Goal: Task Accomplishment & Management: Manage account settings

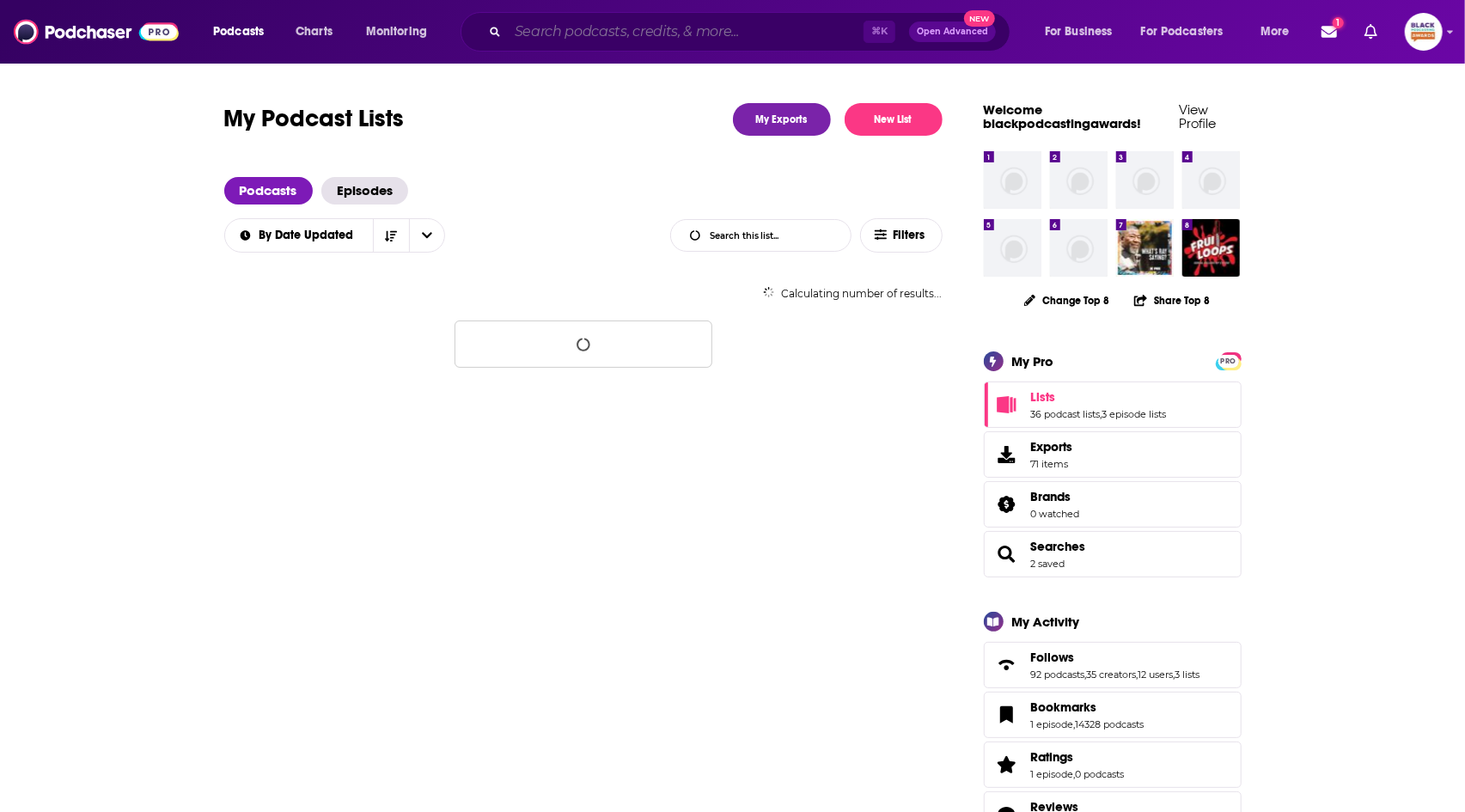
click at [728, 28] on input "Search podcasts, credits, & more..." at bounding box center [685, 32] width 356 height 28
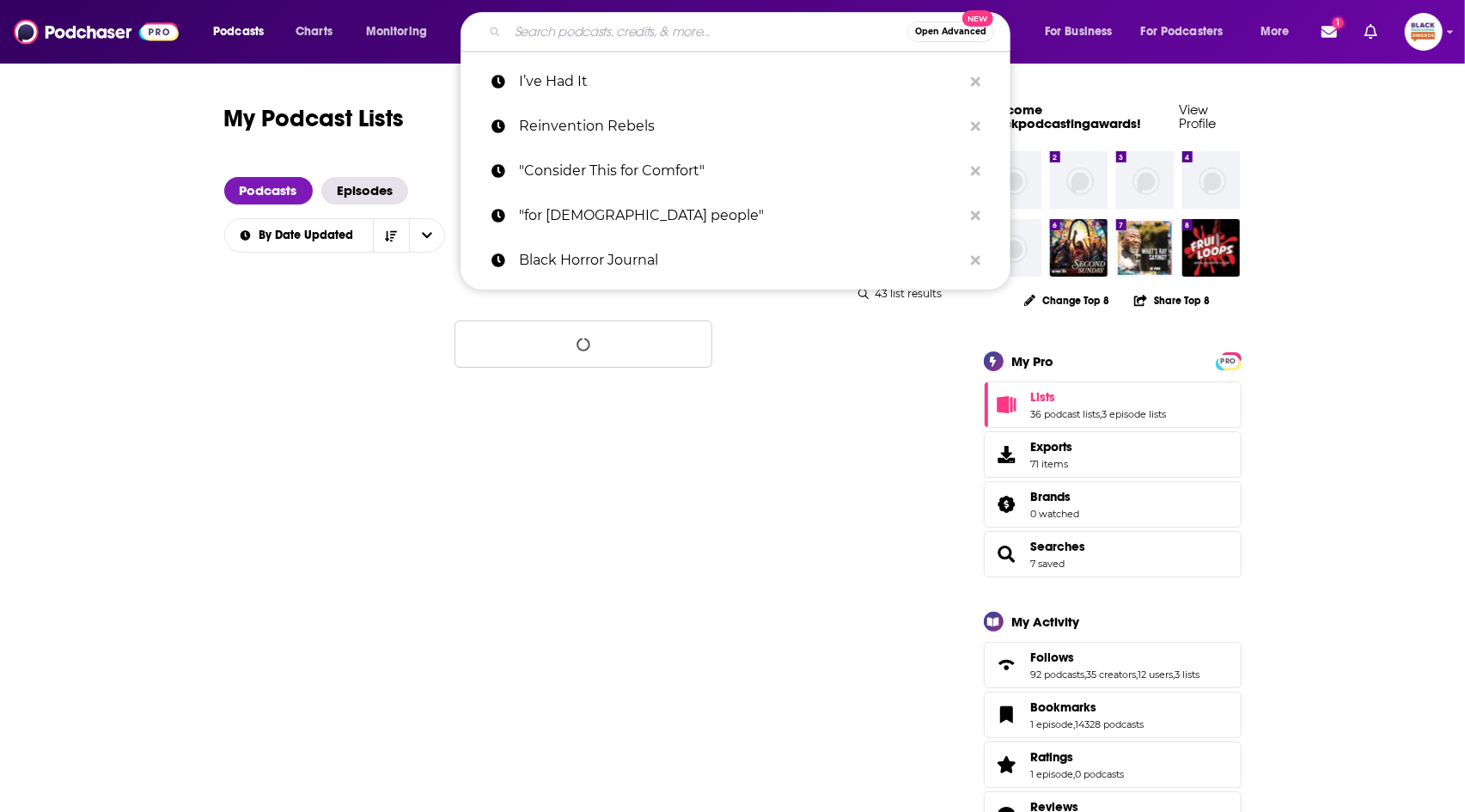
paste input "The In My Own Words Podcast"
type input "The In My Own Words Podcast"
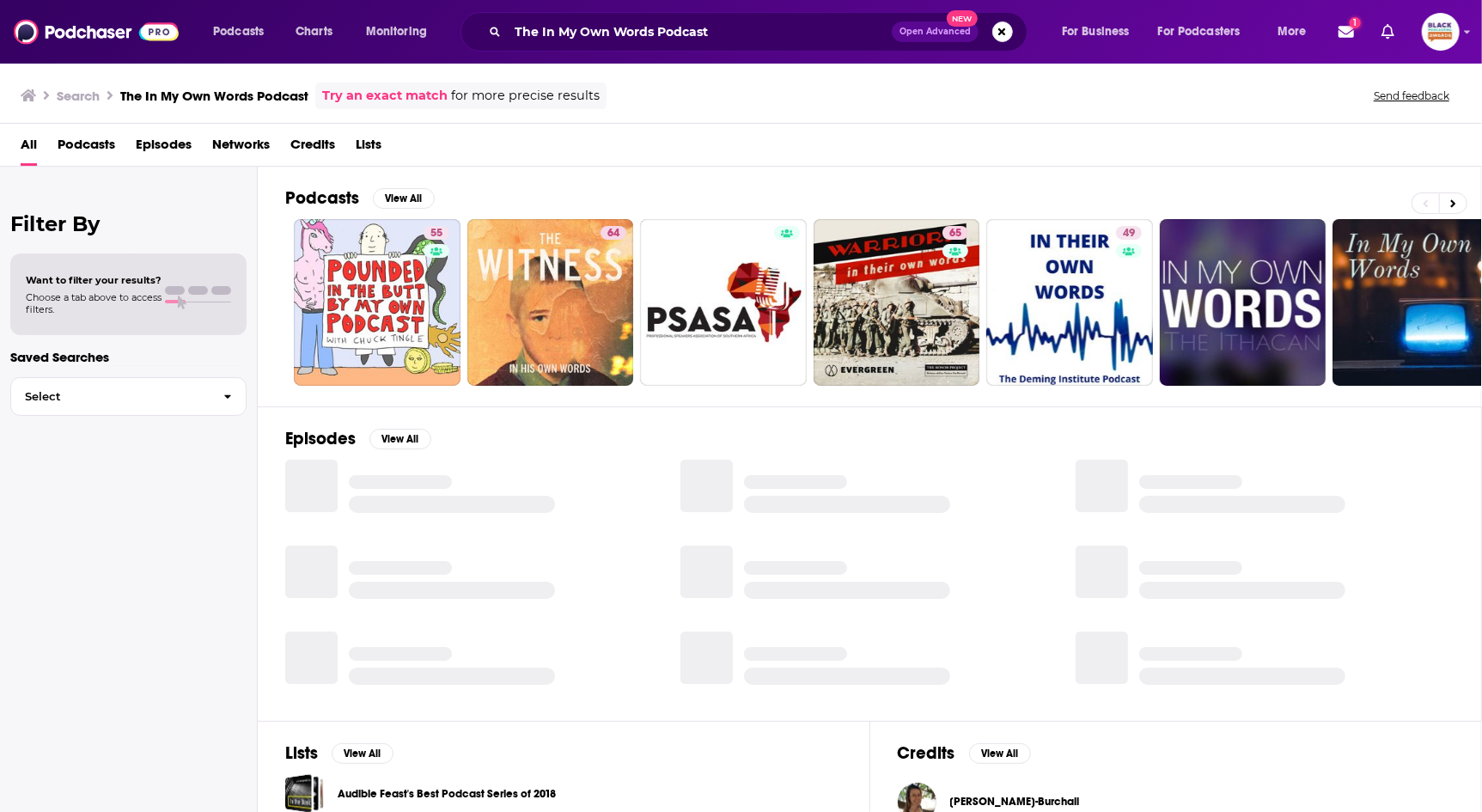
click at [350, 93] on link "Try an exact match" at bounding box center [384, 96] width 125 height 20
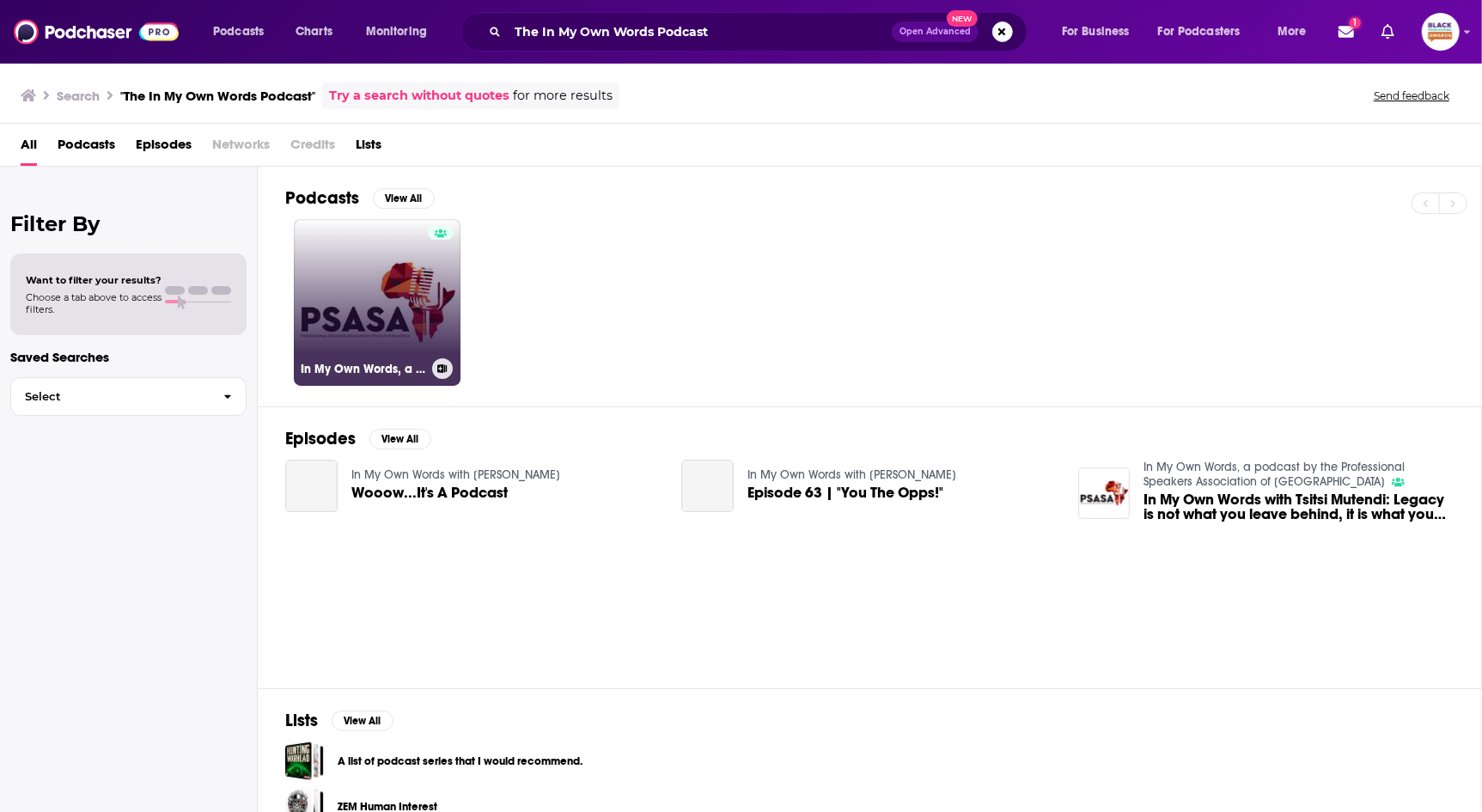
click at [415, 316] on link "In My Own Words, a podcast by the Professional Speakers Association of [GEOGRAP…" at bounding box center [377, 302] width 167 height 167
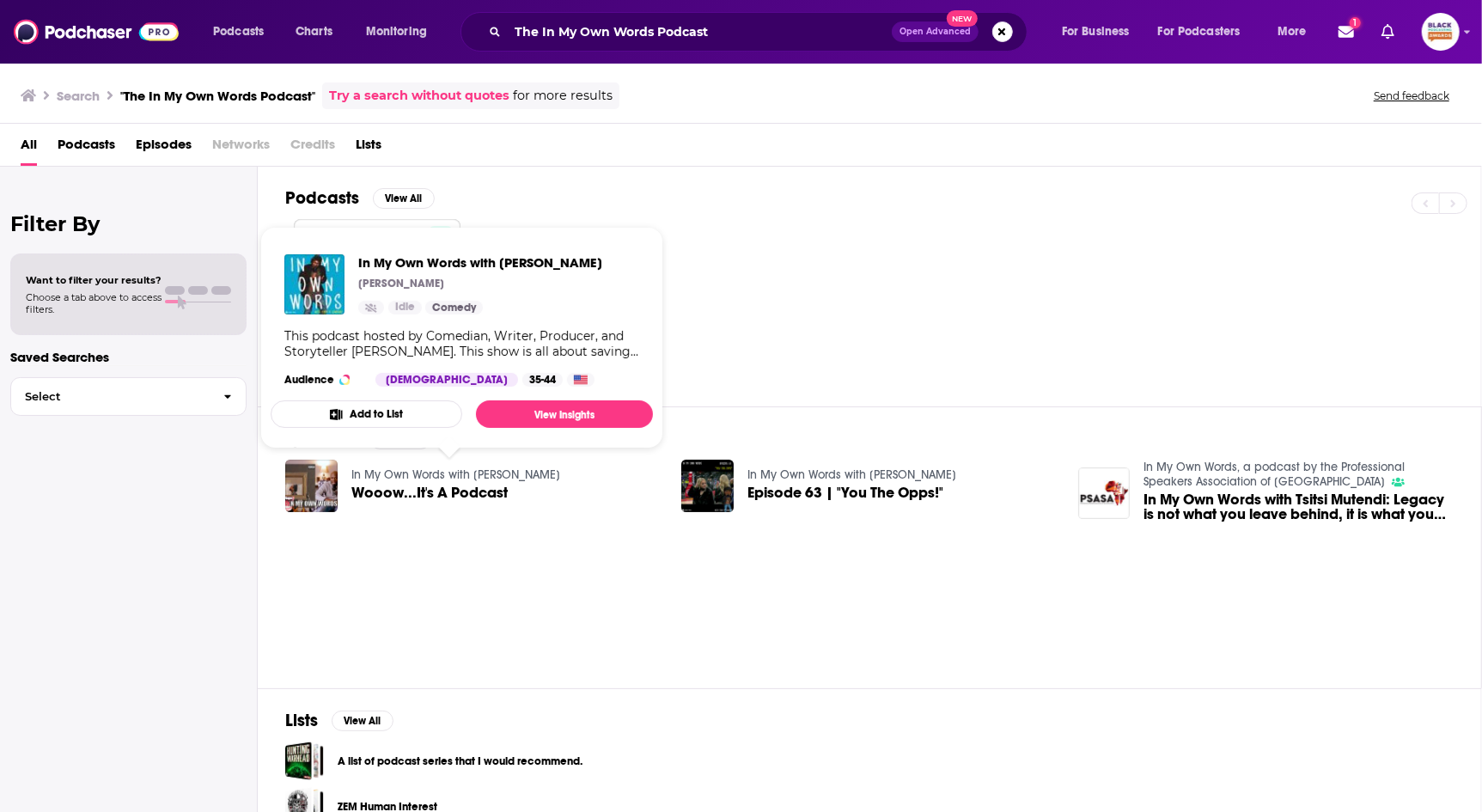
click at [426, 416] on button "Add to List" at bounding box center [366, 414] width 192 height 28
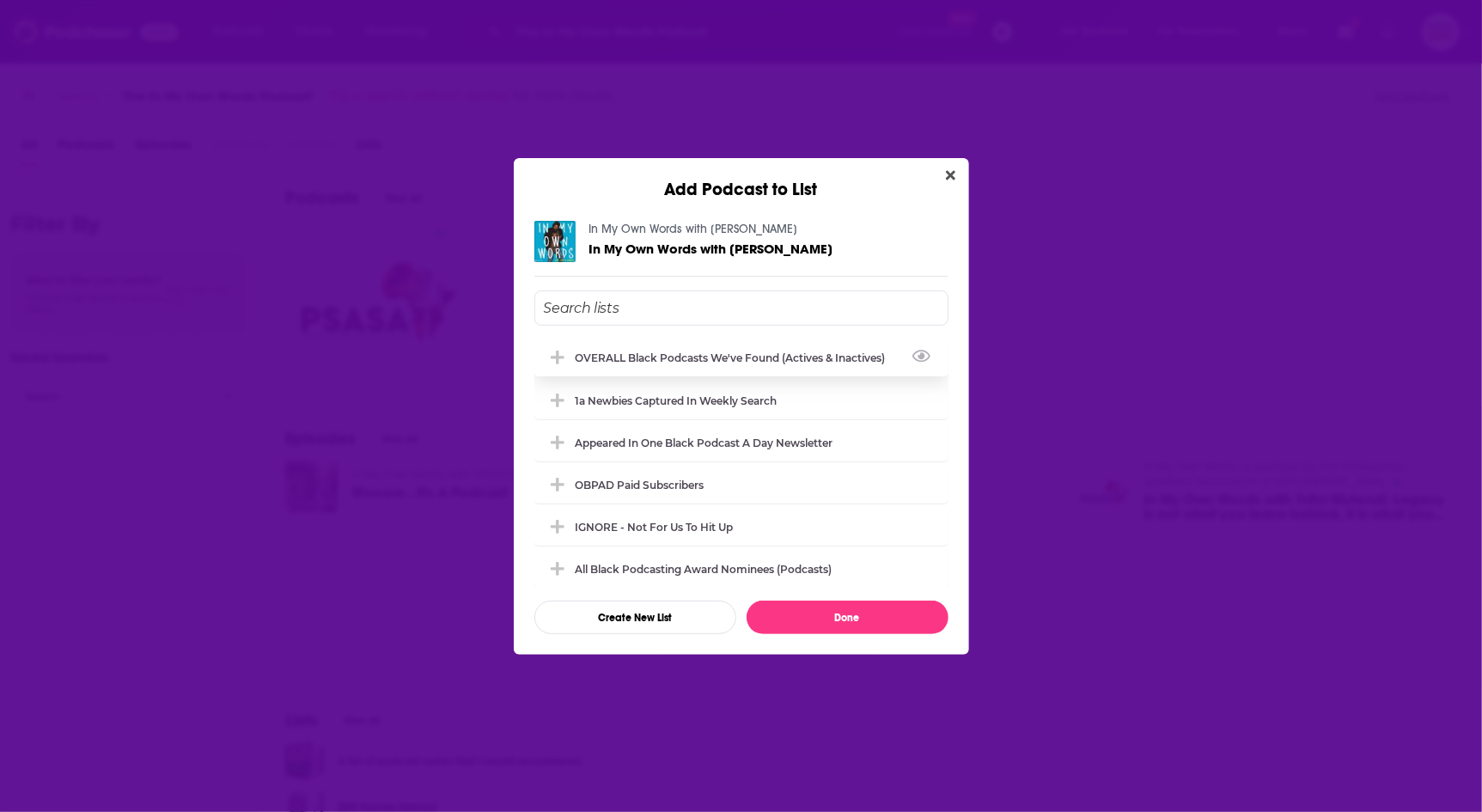
click at [757, 355] on div "OVERALL Black podcasts we've found (actives & inactives)" at bounding box center [736, 358] width 321 height 13
click at [882, 622] on button "Done" at bounding box center [847, 616] width 202 height 33
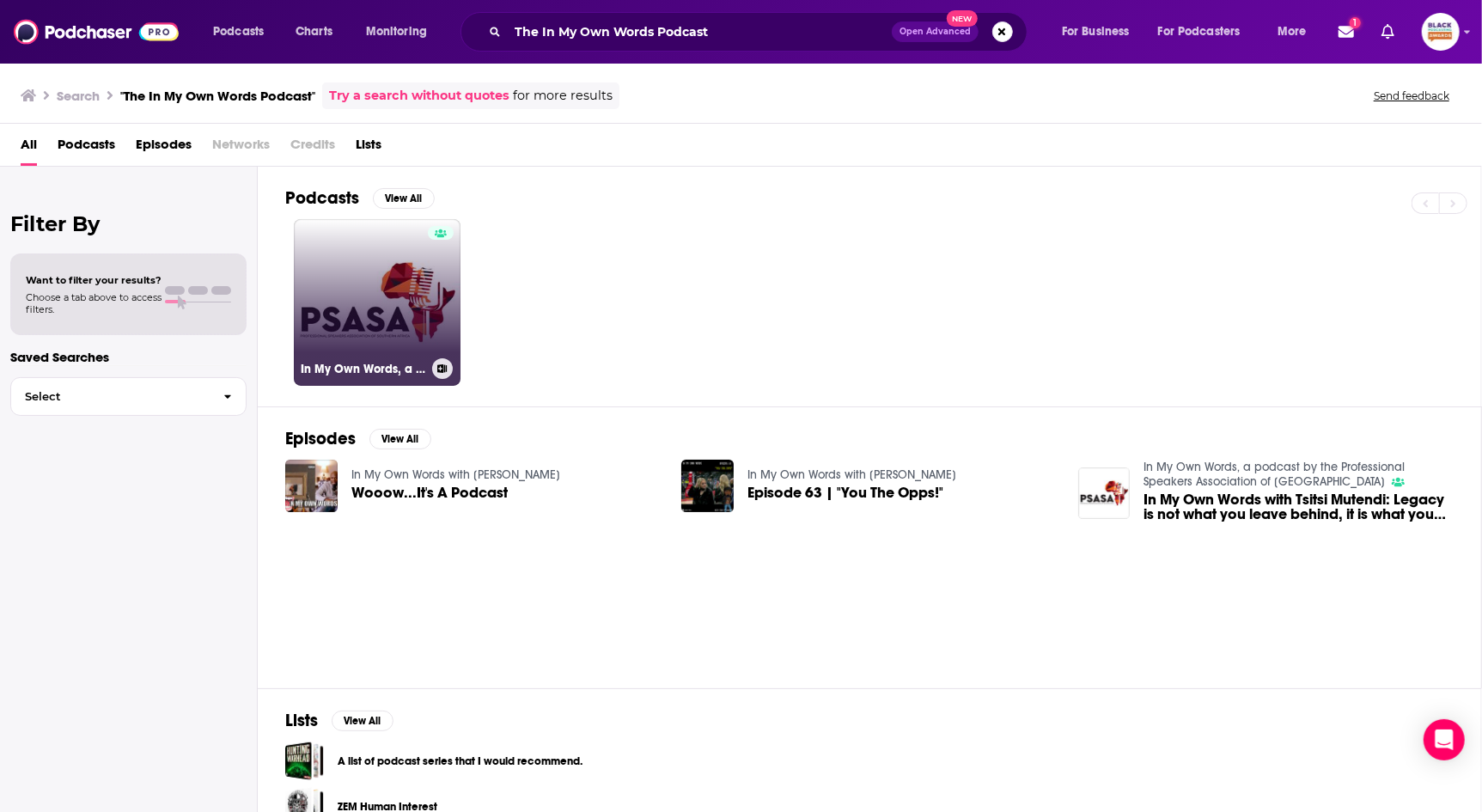
click at [383, 253] on link "In My Own Words, a podcast by the Professional Speakers Association of [GEOGRAP…" at bounding box center [377, 302] width 167 height 167
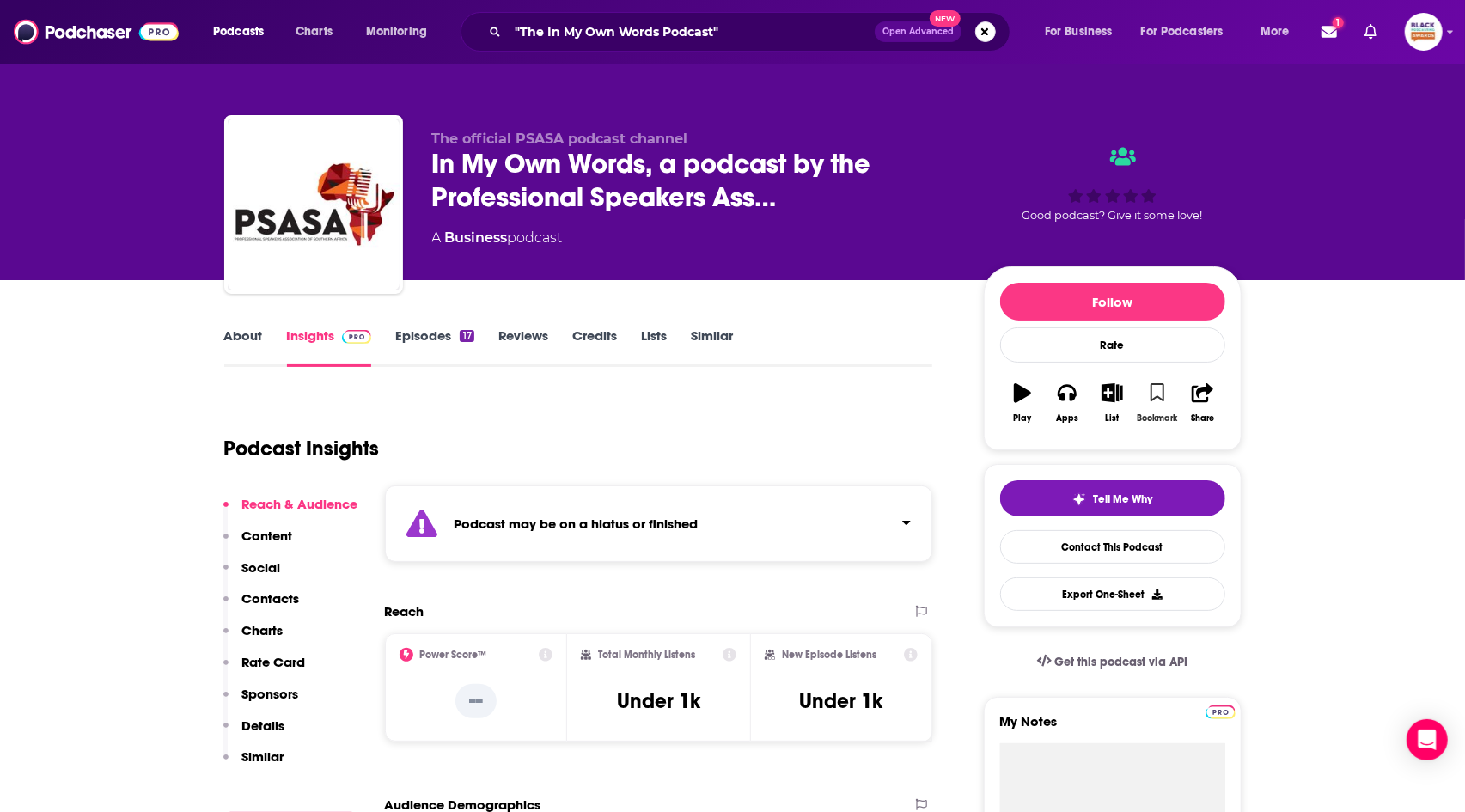
click at [1154, 401] on button "Bookmark" at bounding box center [1158, 403] width 45 height 62
click at [1121, 397] on icon "button" at bounding box center [1112, 392] width 22 height 19
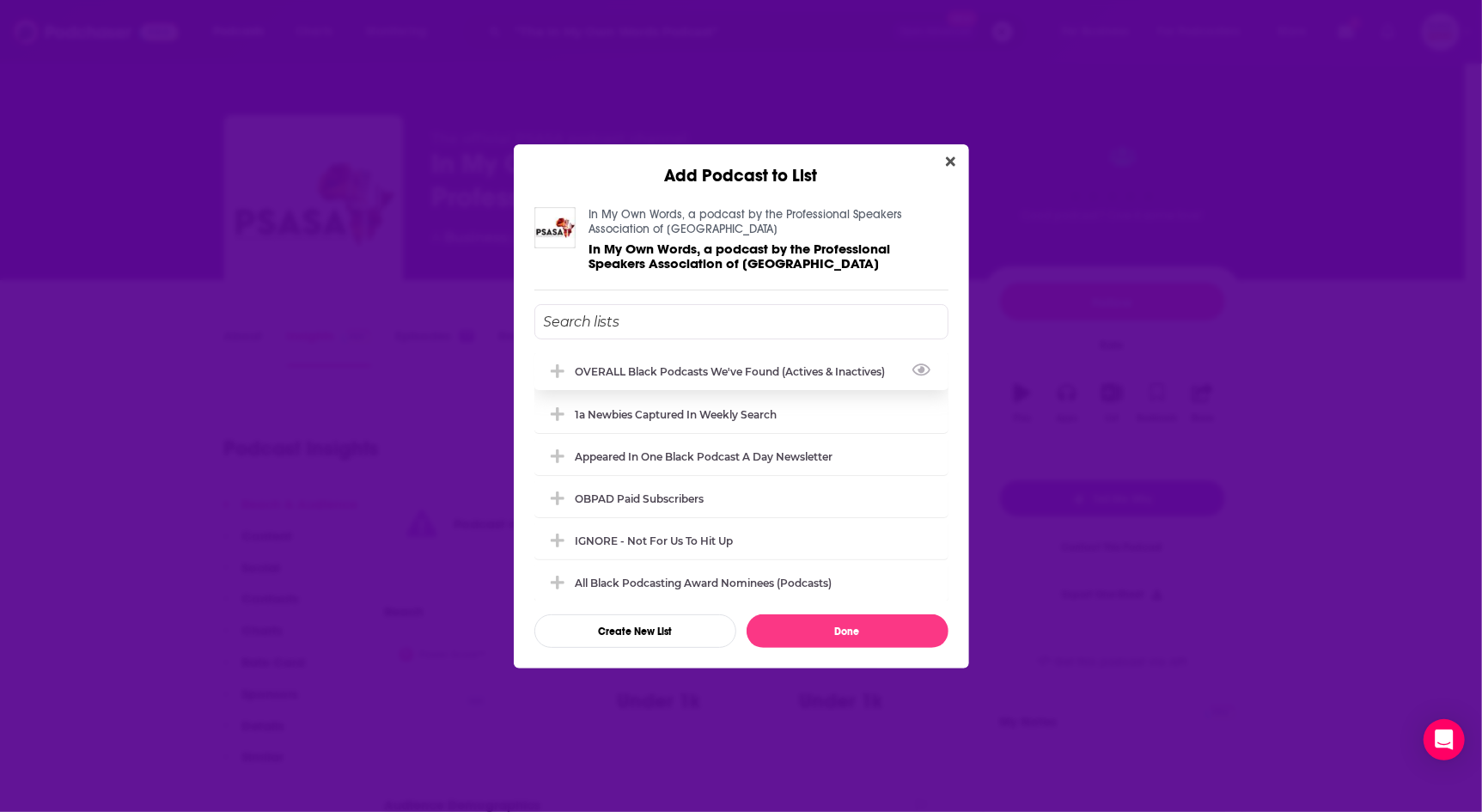
click at [743, 365] on div "OVERALL Black podcasts we've found (actives & inactives)" at bounding box center [736, 371] width 321 height 13
click at [819, 616] on button "Done" at bounding box center [847, 631] width 202 height 33
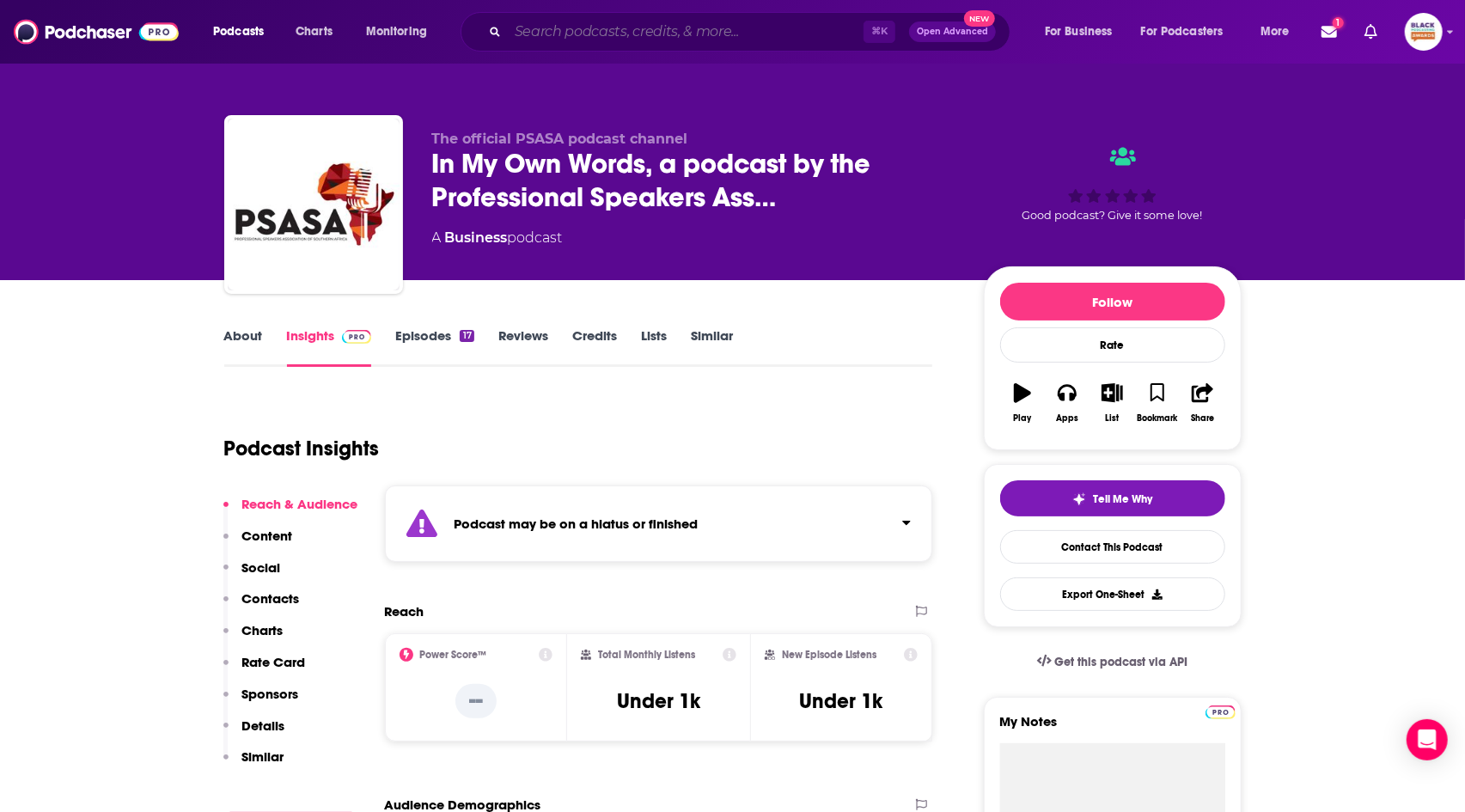
click at [751, 31] on input "Search podcasts, credits, & more..." at bounding box center [685, 32] width 356 height 28
paste input "Where Are Your Diamonds:"
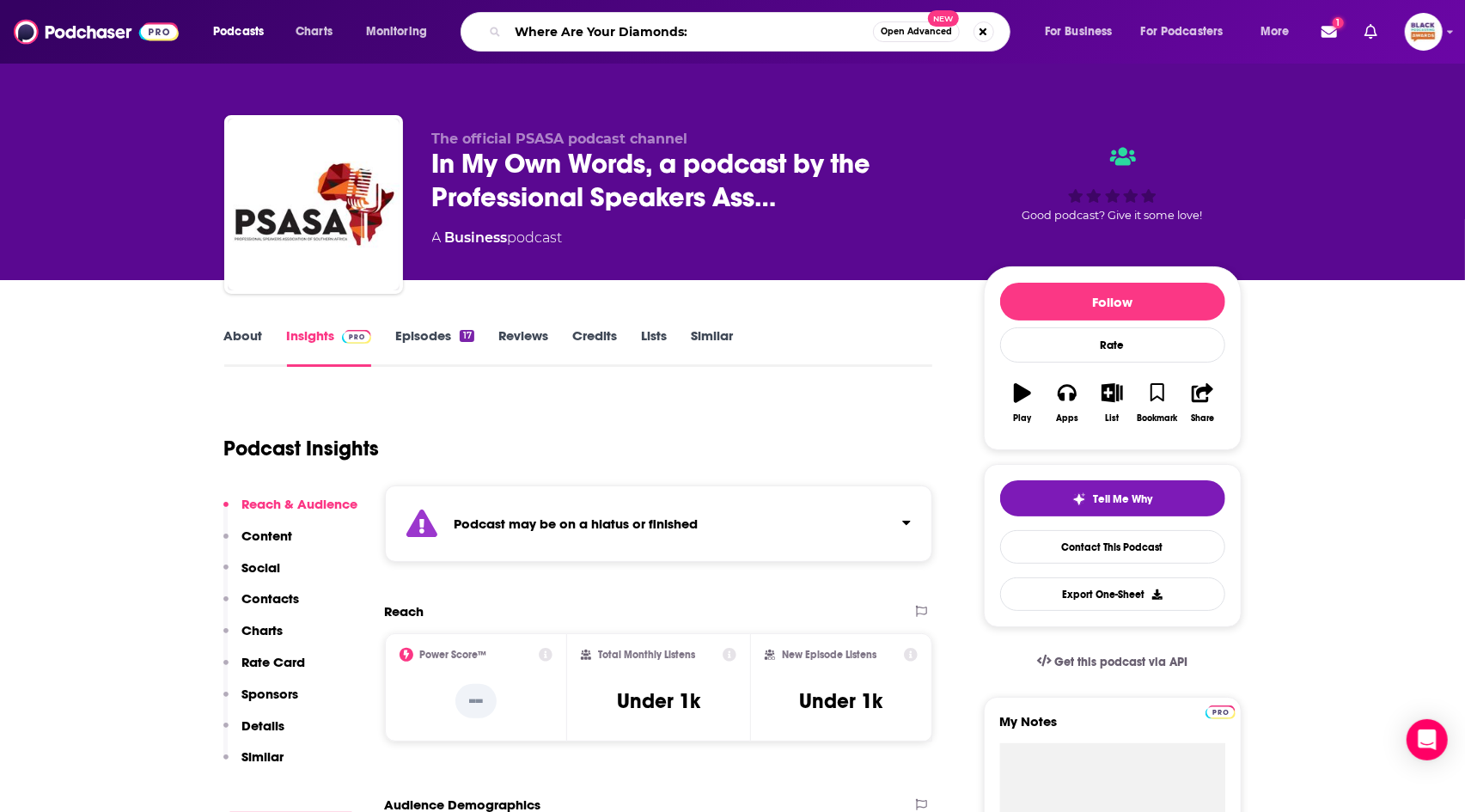
type input "Where Are Your Diamonds"
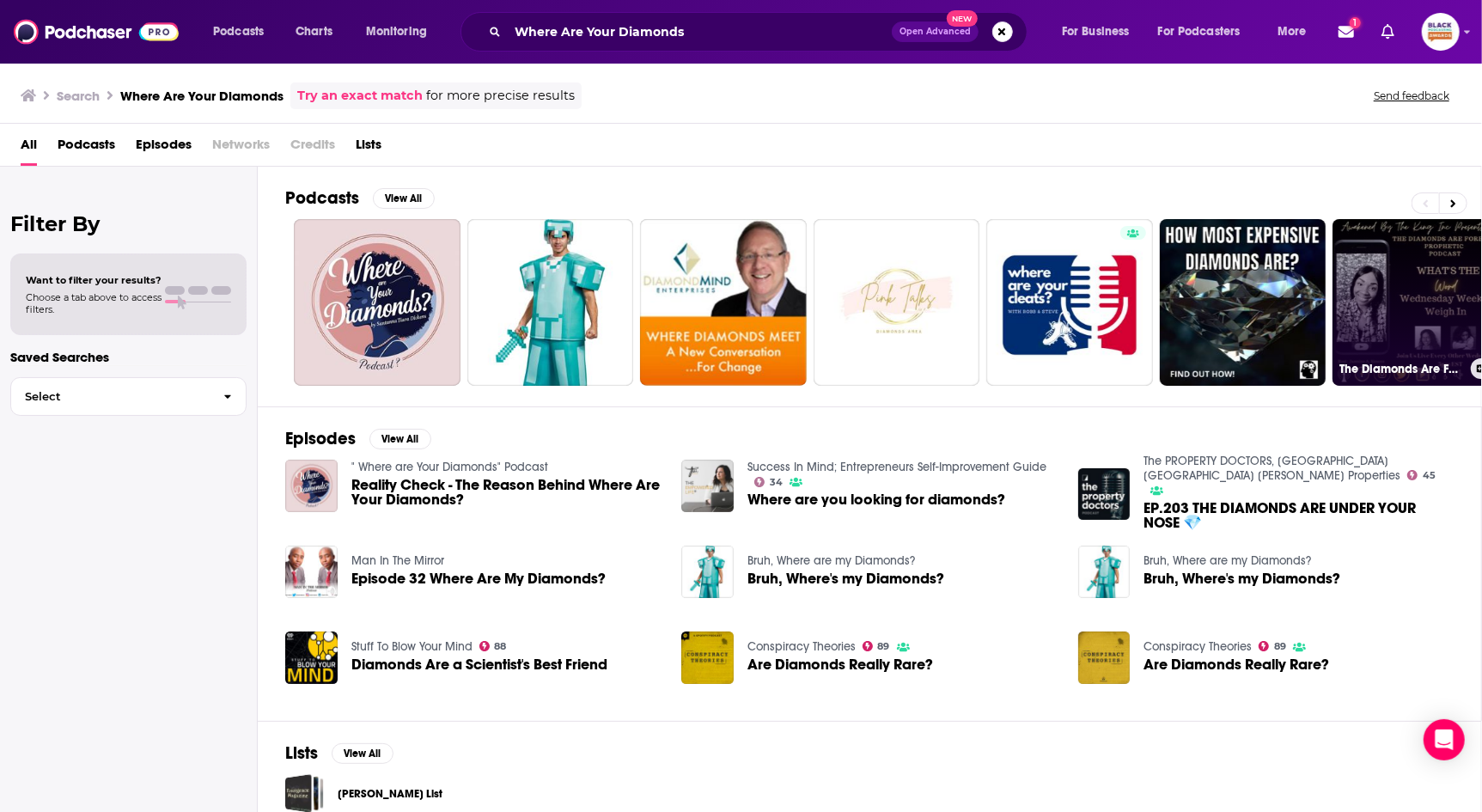
click at [1419, 311] on link "The Diamonds Are Forever Prophetic Podcast" at bounding box center [1415, 302] width 167 height 167
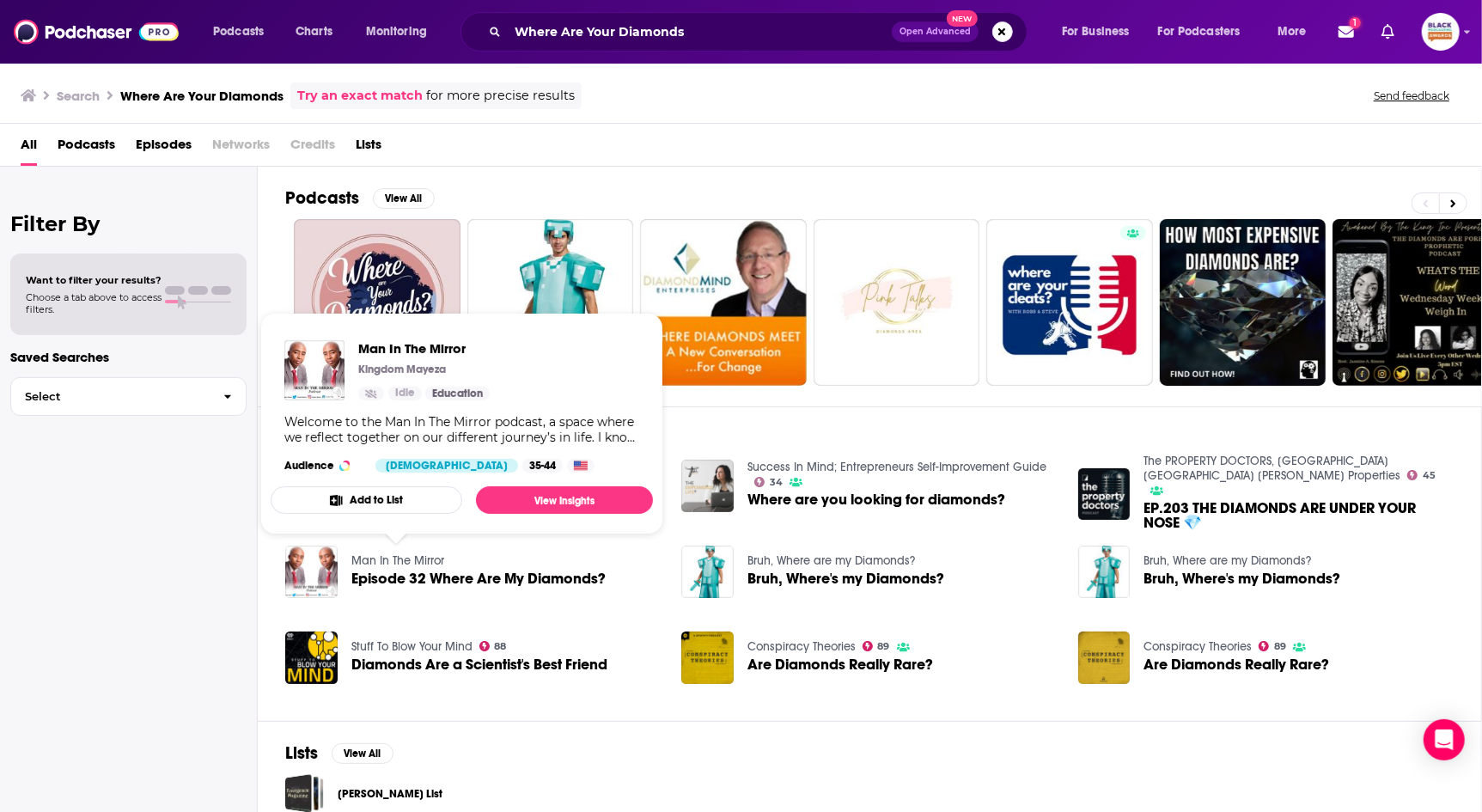
click at [395, 497] on button "Add to List" at bounding box center [366, 499] width 192 height 28
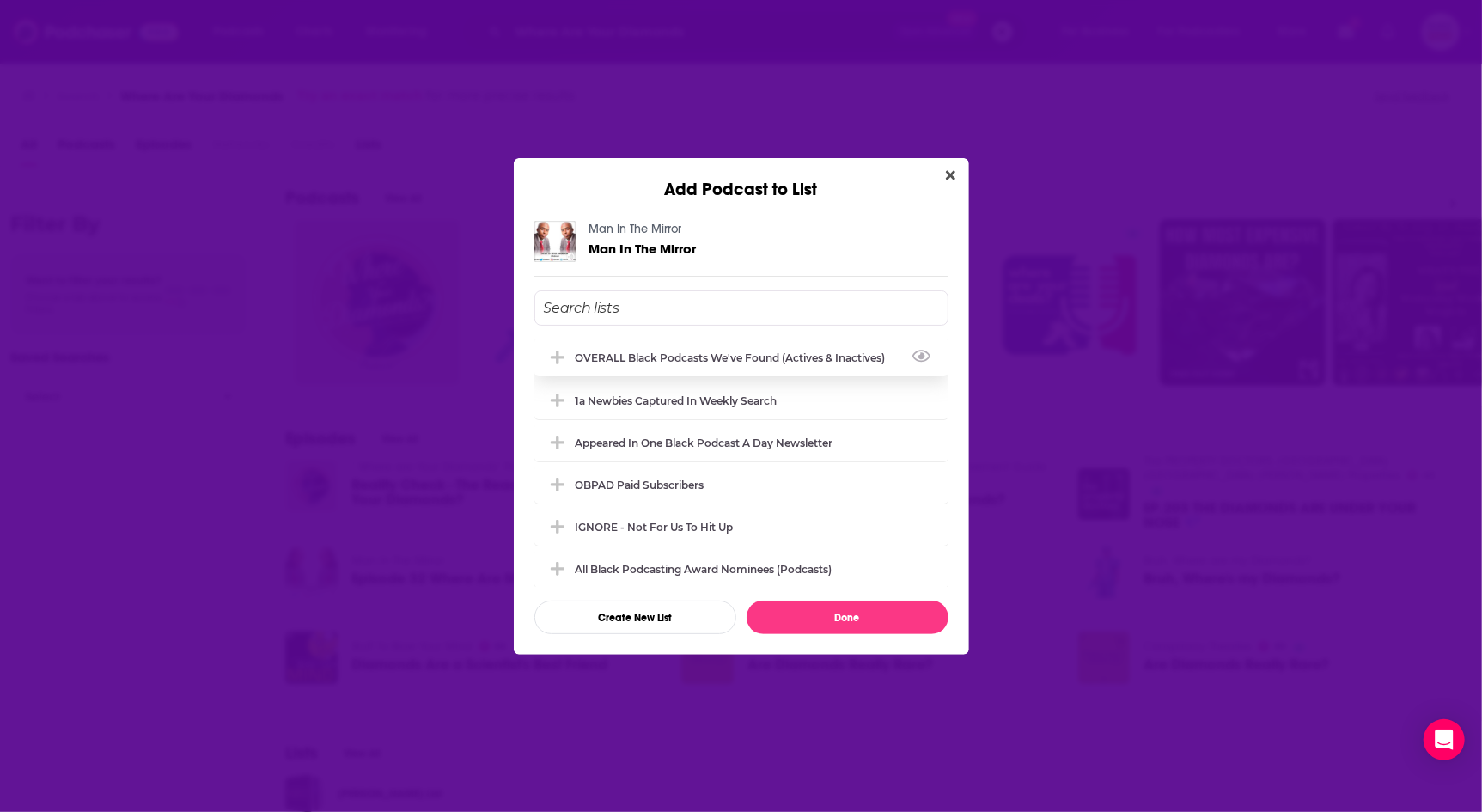
click at [743, 351] on div "OVERALL Black podcasts we've found (actives & inactives)" at bounding box center [736, 358] width 321 height 13
click at [837, 611] on button "Done" at bounding box center [847, 616] width 202 height 33
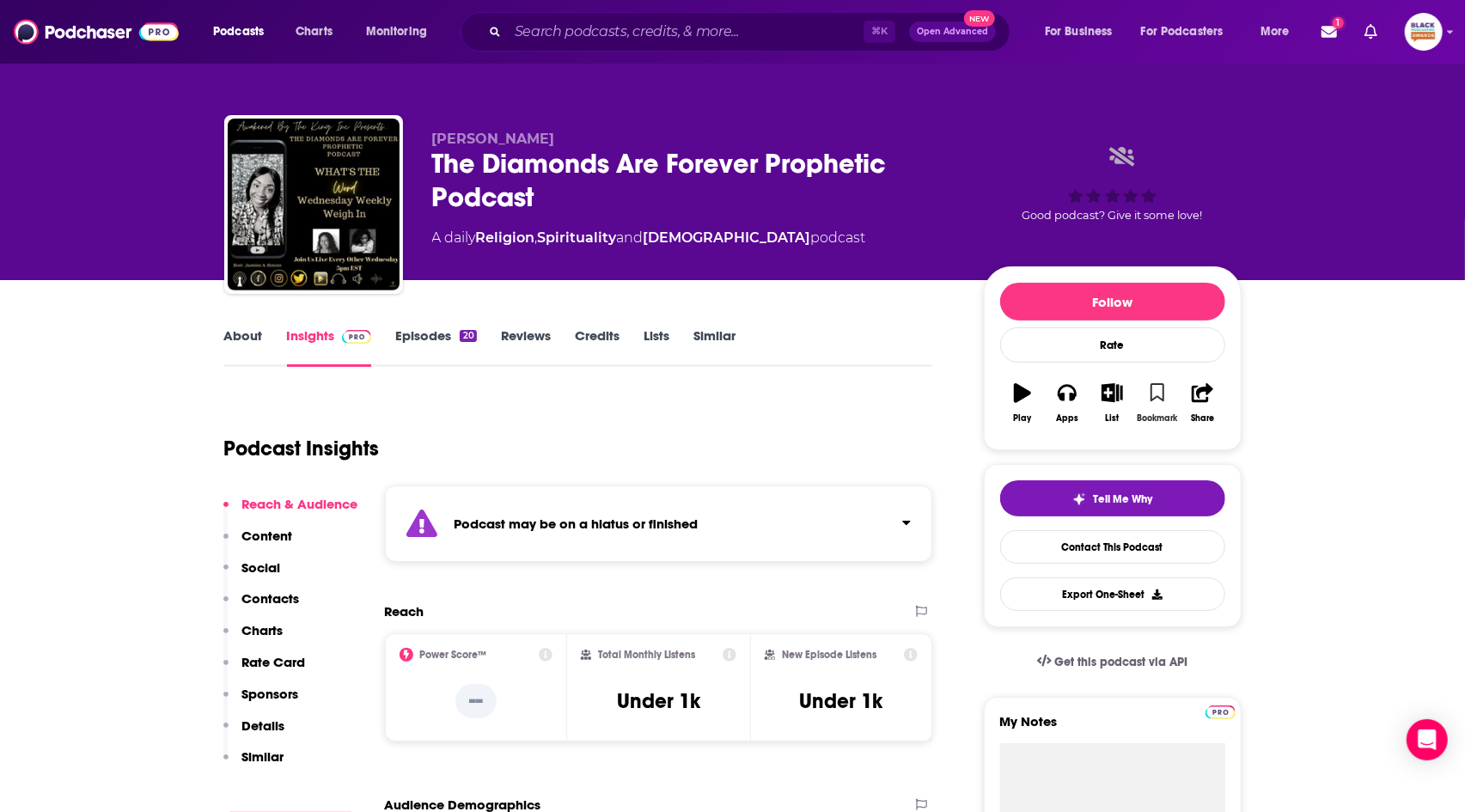
drag, startPoint x: 1165, startPoint y: 400, endPoint x: 1151, endPoint y: 396, distance: 14.6
click at [1165, 400] on button "Bookmark" at bounding box center [1158, 403] width 45 height 62
click at [1121, 394] on icon "button" at bounding box center [1112, 392] width 22 height 19
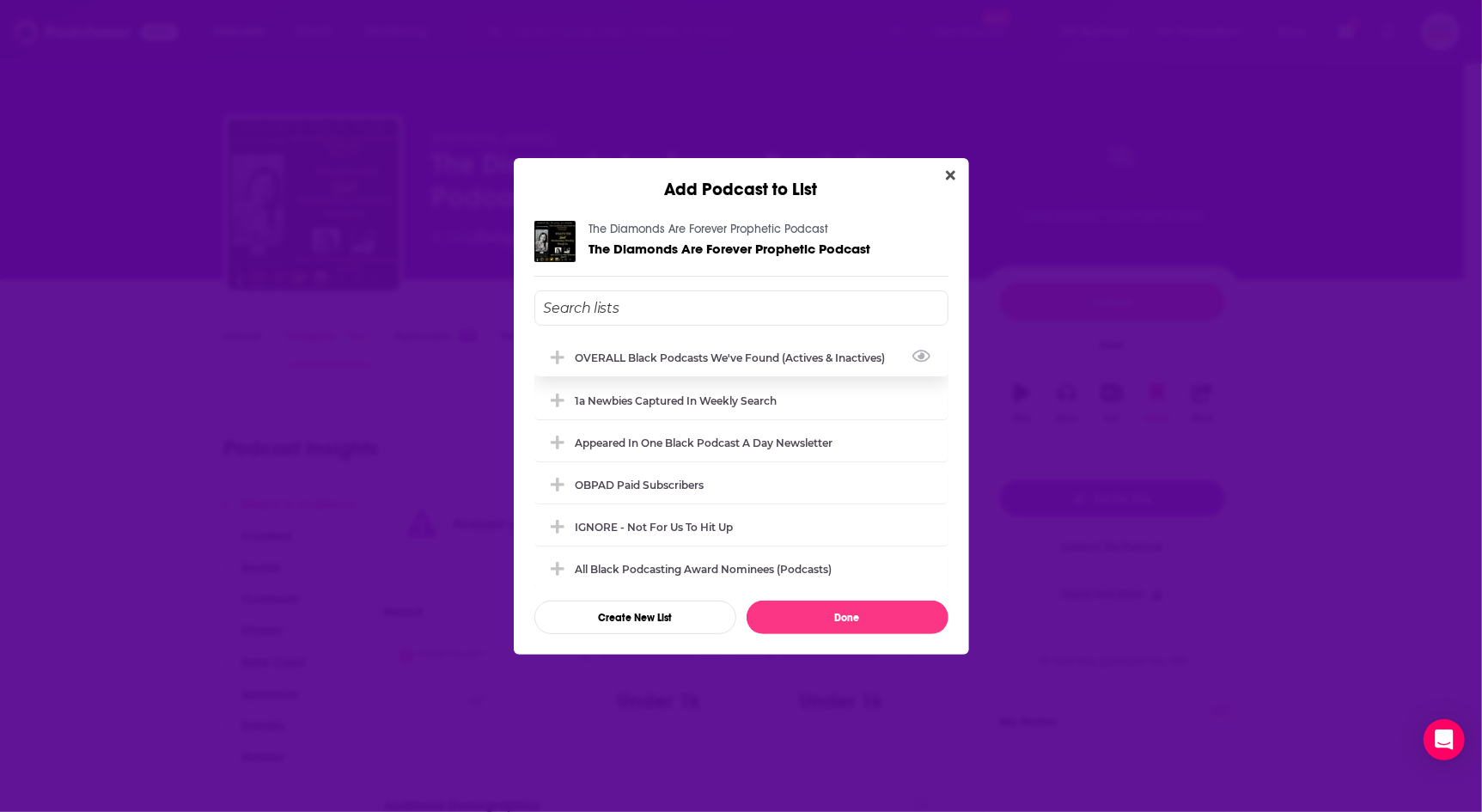
click at [710, 360] on div "OVERALL Black podcasts we've found (actives & inactives)" at bounding box center [736, 358] width 321 height 13
click at [872, 609] on button "Done" at bounding box center [847, 616] width 202 height 33
